Goal: Task Accomplishment & Management: Complete application form

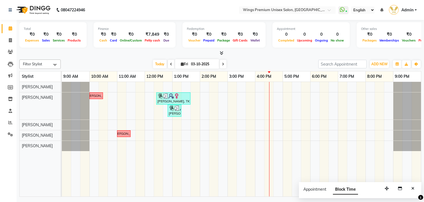
click at [276, 153] on td at bounding box center [278, 139] width 9 height 115
click at [275, 149] on div "Late [PERSON_NAME] [PERSON_NAME], TK02, 12:25 PM-01:40 PM, Eyebrow - THREADING,…" at bounding box center [241, 139] width 359 height 115
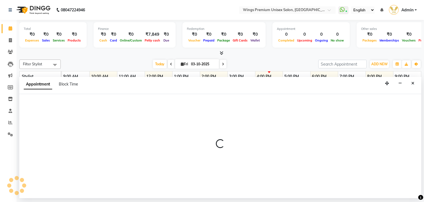
select select "72458"
select select "tentative"
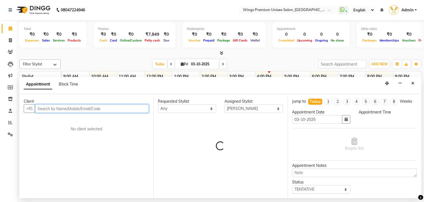
select select "1005"
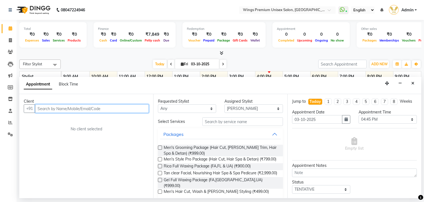
click at [140, 106] on input "text" at bounding box center [92, 108] width 114 height 9
click at [137, 107] on input "text" at bounding box center [92, 108] width 114 height 9
type input "8587855849"
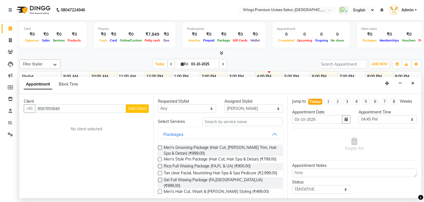
click at [140, 107] on span "Add Client" at bounding box center [137, 108] width 18 height 5
select select "22"
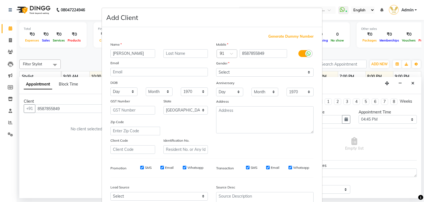
type input "[PERSON_NAME]"
type input "Sinha"
click at [236, 74] on select "Select [DEMOGRAPHIC_DATA] [DEMOGRAPHIC_DATA] Other Prefer Not To Say" at bounding box center [264, 72] width 97 height 9
select select "[DEMOGRAPHIC_DATA]"
click at [216, 68] on select "Select [DEMOGRAPHIC_DATA] [DEMOGRAPHIC_DATA] Other Prefer Not To Say" at bounding box center [264, 72] width 97 height 9
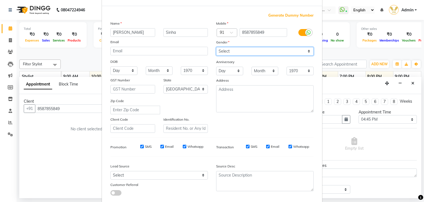
scroll to position [56, 0]
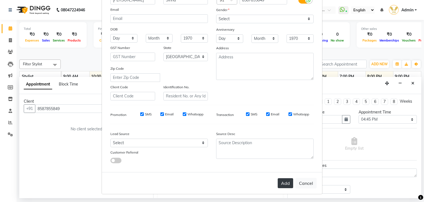
click at [280, 183] on button "Add" at bounding box center [285, 183] width 15 height 10
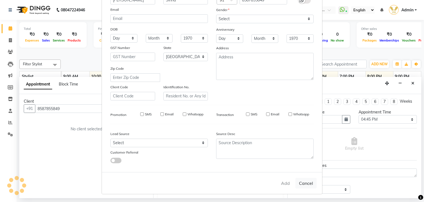
select select
select select "null"
select select
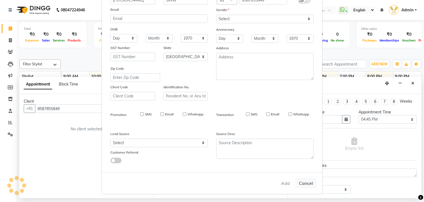
select select
checkbox input "false"
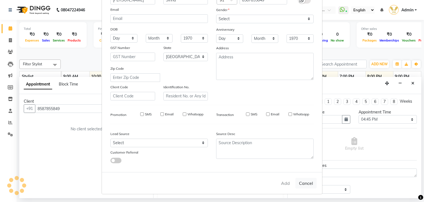
checkbox input "false"
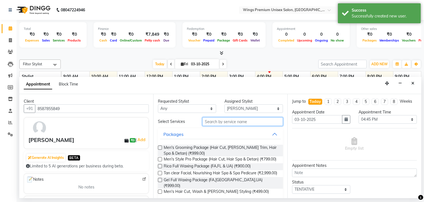
click at [244, 119] on input "text" at bounding box center [242, 121] width 81 height 9
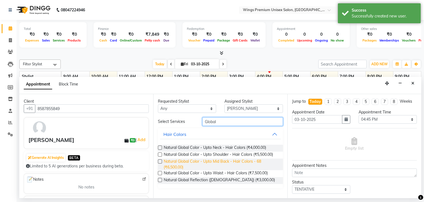
type input "Global"
click at [215, 160] on span "Natural Global Color - Upto Mid Back - Hair Colors - 68 (₹6,500.00)" at bounding box center [221, 164] width 115 height 12
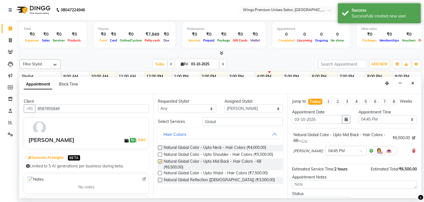
checkbox input "false"
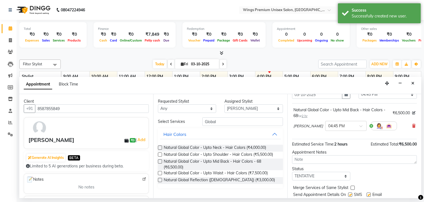
scroll to position [43, 0]
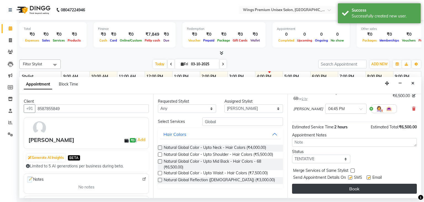
click at [363, 188] on button "Book" at bounding box center [354, 188] width 125 height 10
